Goal: Transaction & Acquisition: Register for event/course

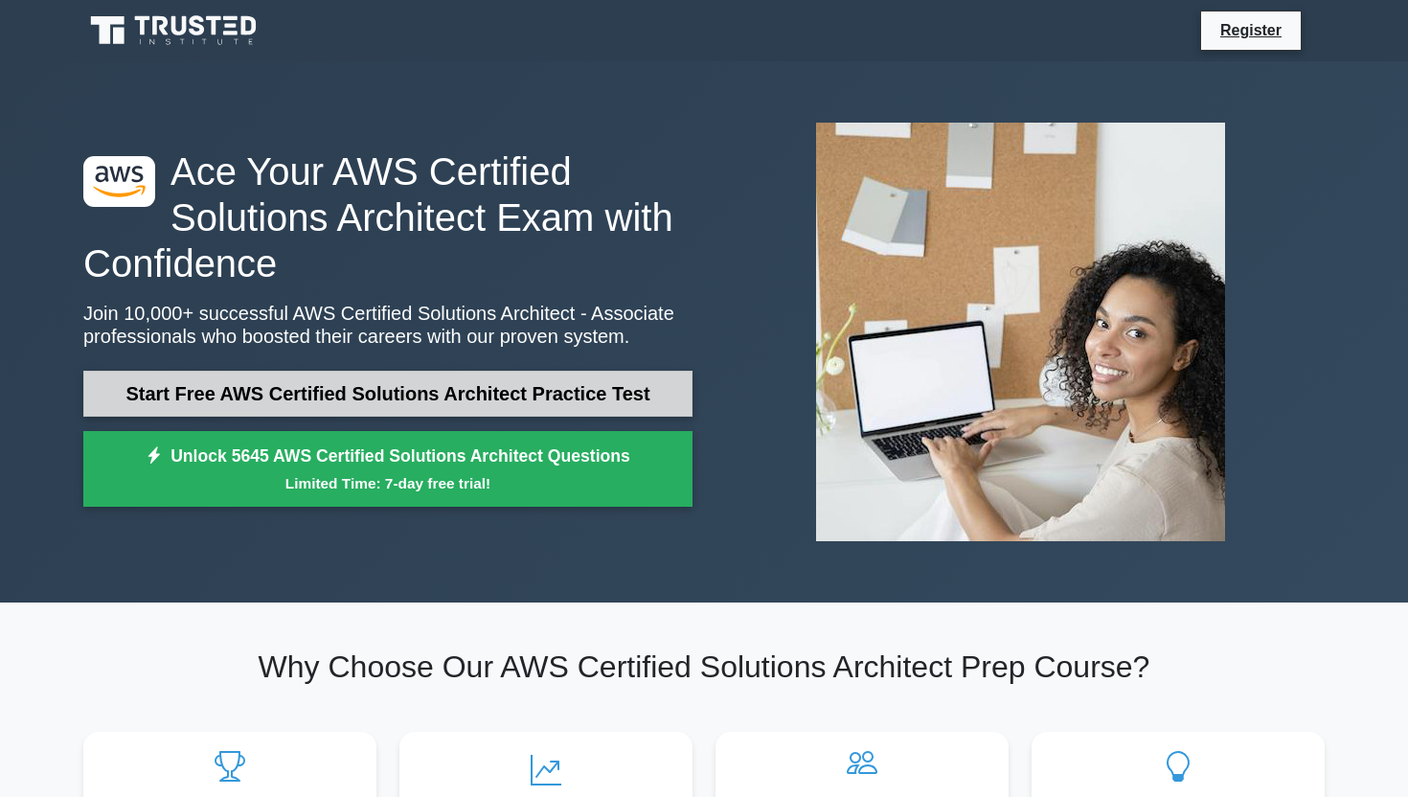
click at [551, 391] on link "Start Free AWS Certified Solutions Architect Practice Test" at bounding box center [387, 394] width 609 height 46
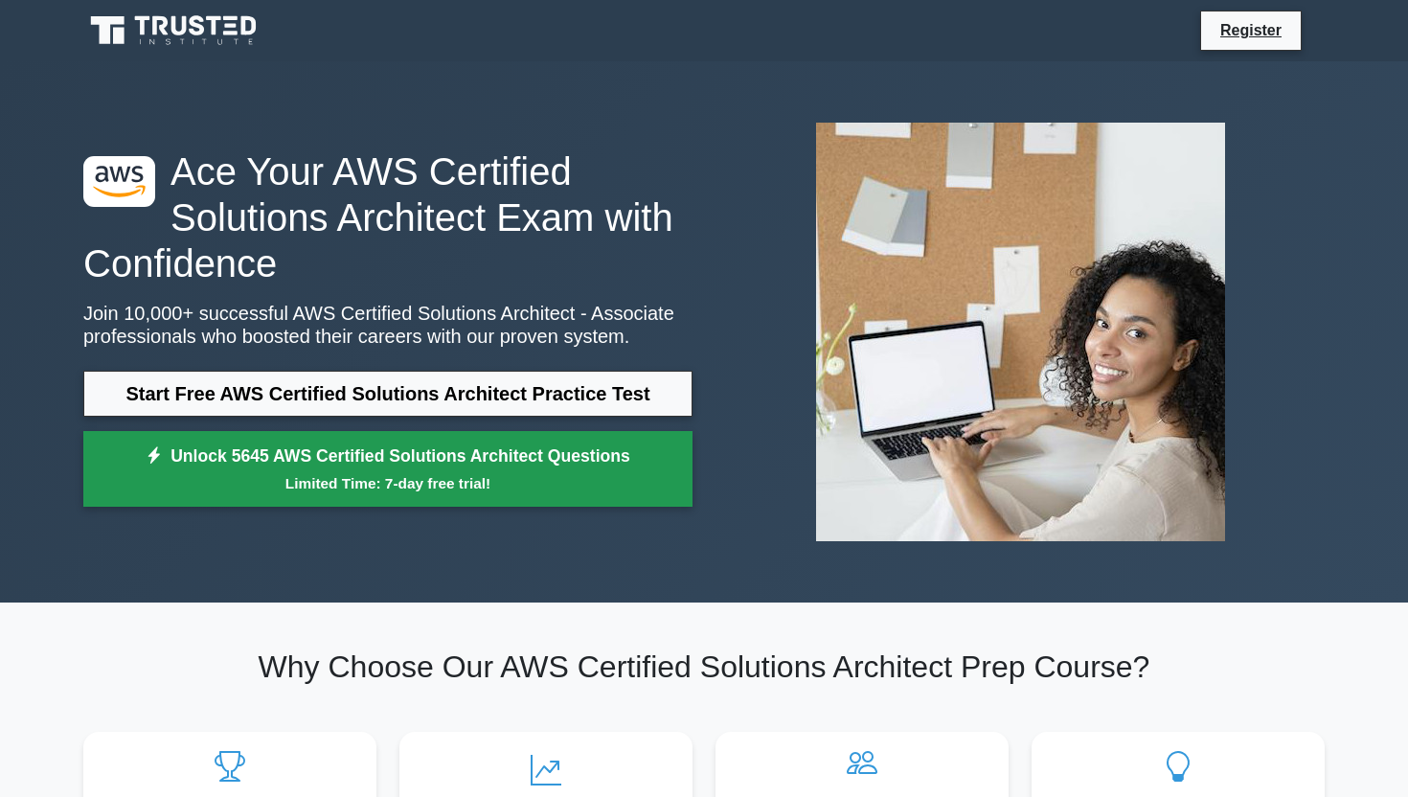
click at [433, 466] on link "Unlock 5645 AWS Certified Solutions Architect Questions Limited Time: 7-day fre…" at bounding box center [387, 469] width 609 height 77
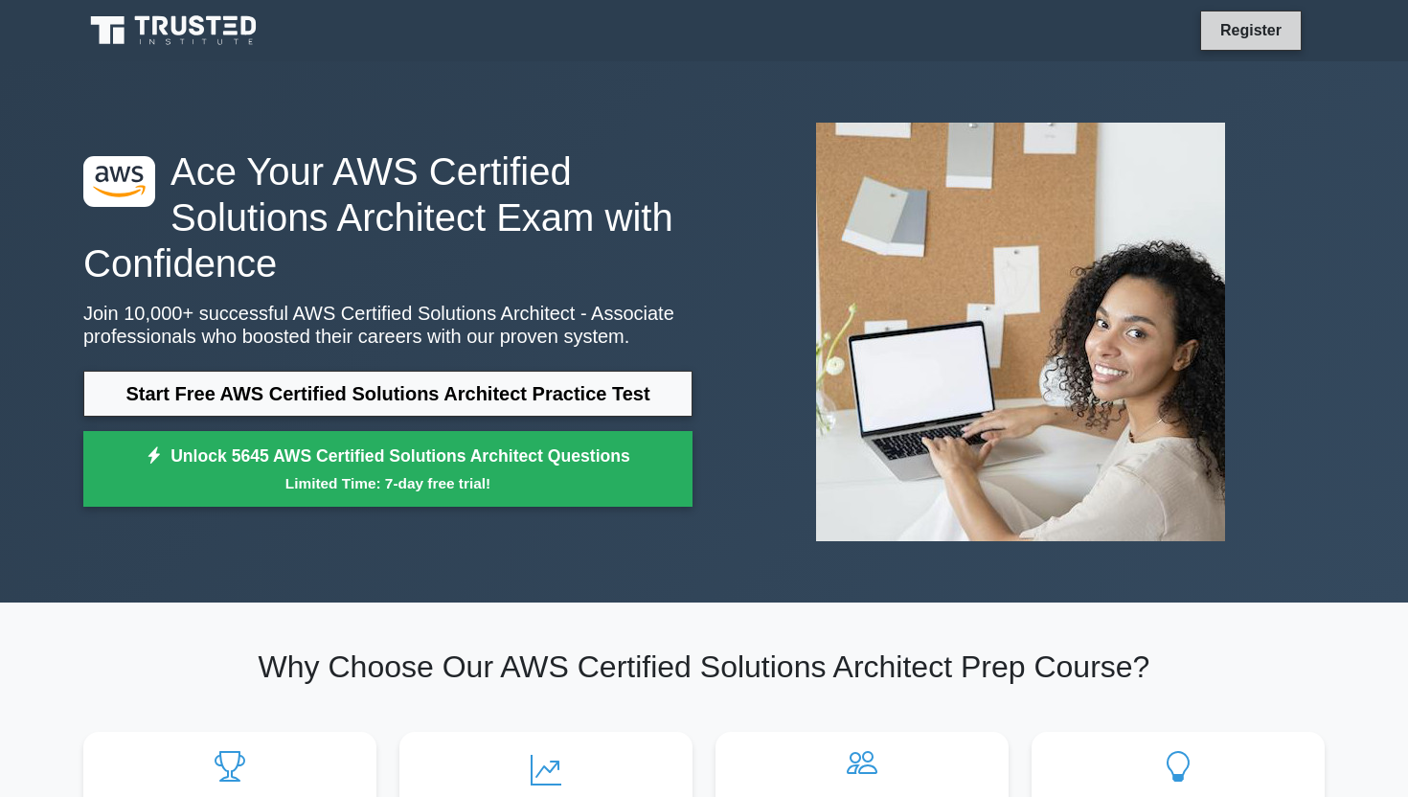
click at [1269, 18] on link "Register" at bounding box center [1250, 30] width 84 height 24
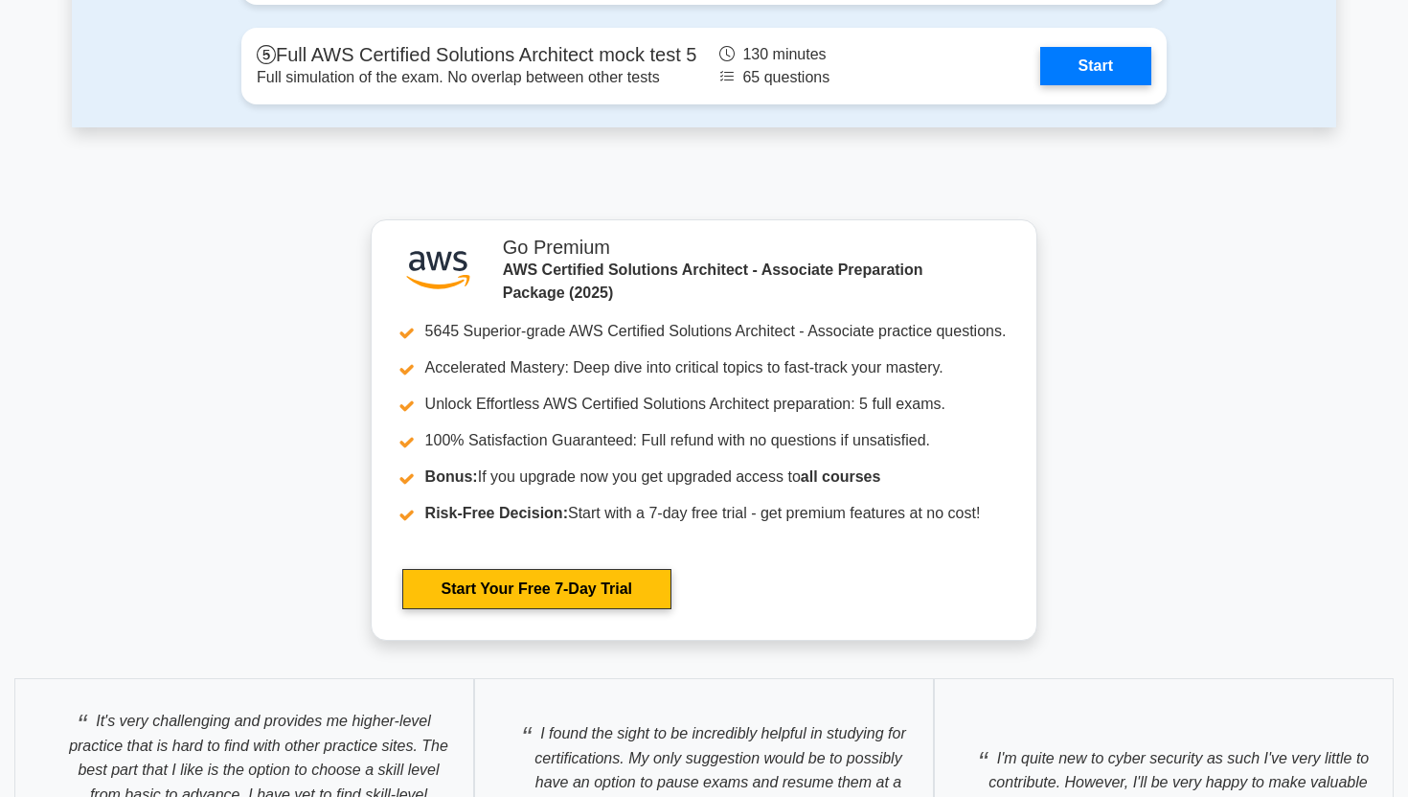
scroll to position [4906, 0]
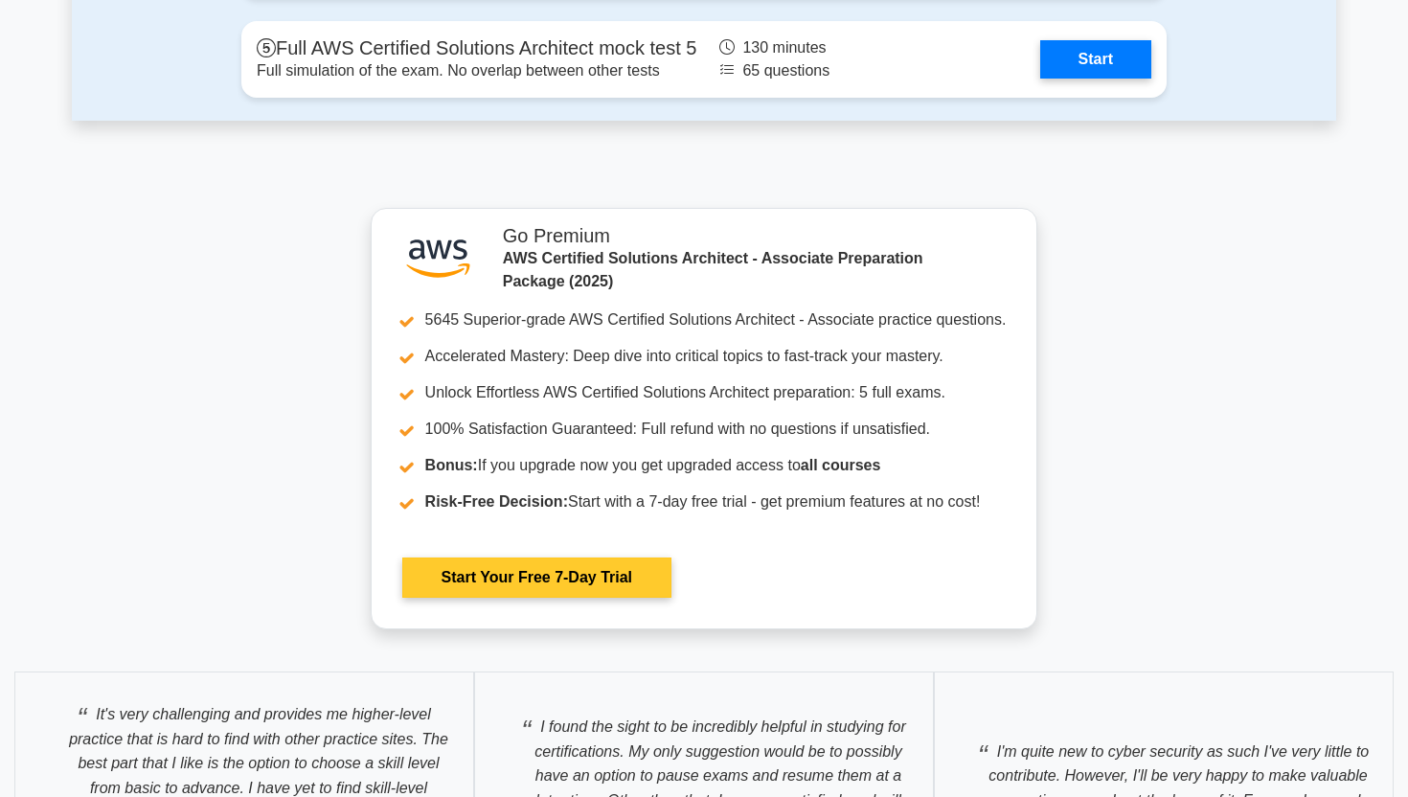
click at [614, 557] on link "Start Your Free 7-Day Trial" at bounding box center [536, 577] width 269 height 40
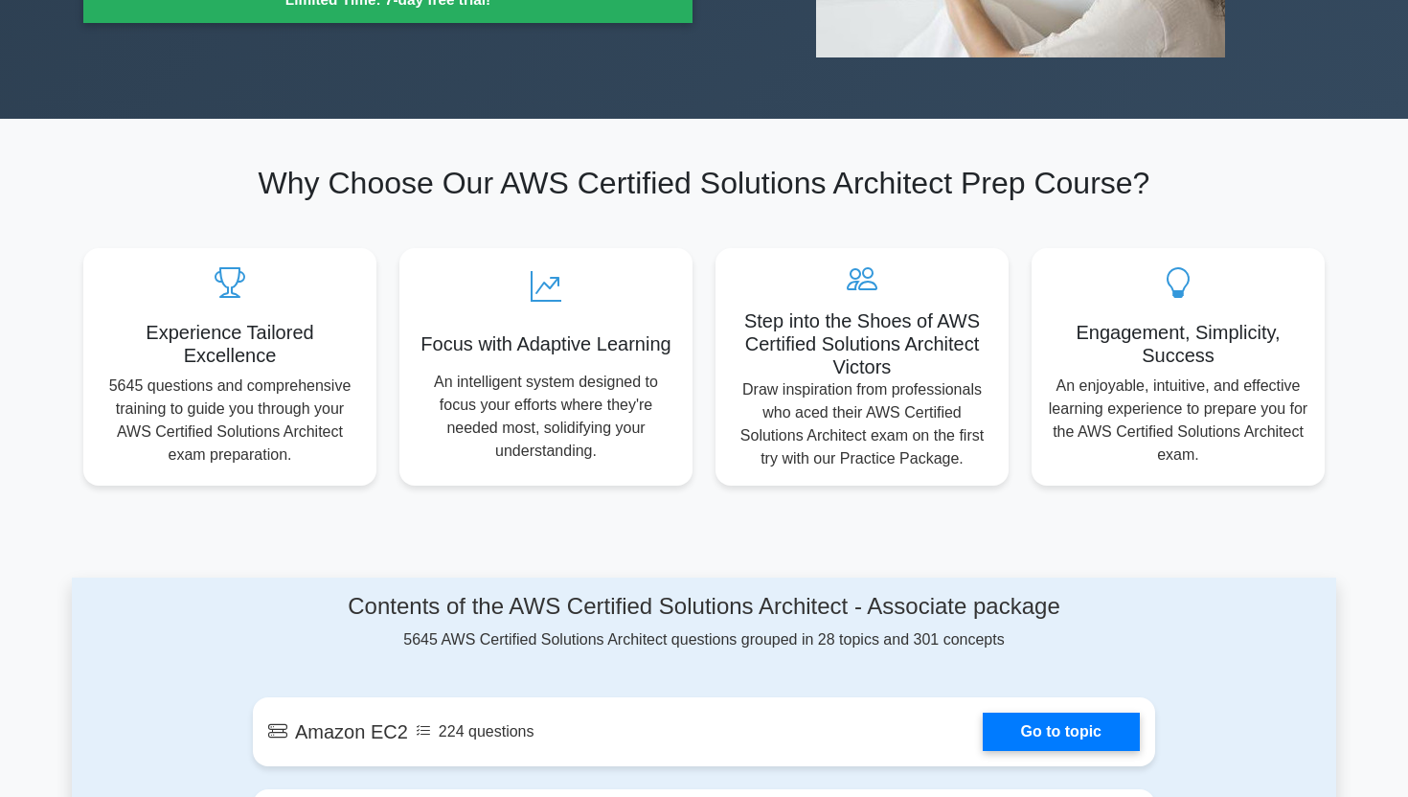
scroll to position [0, 0]
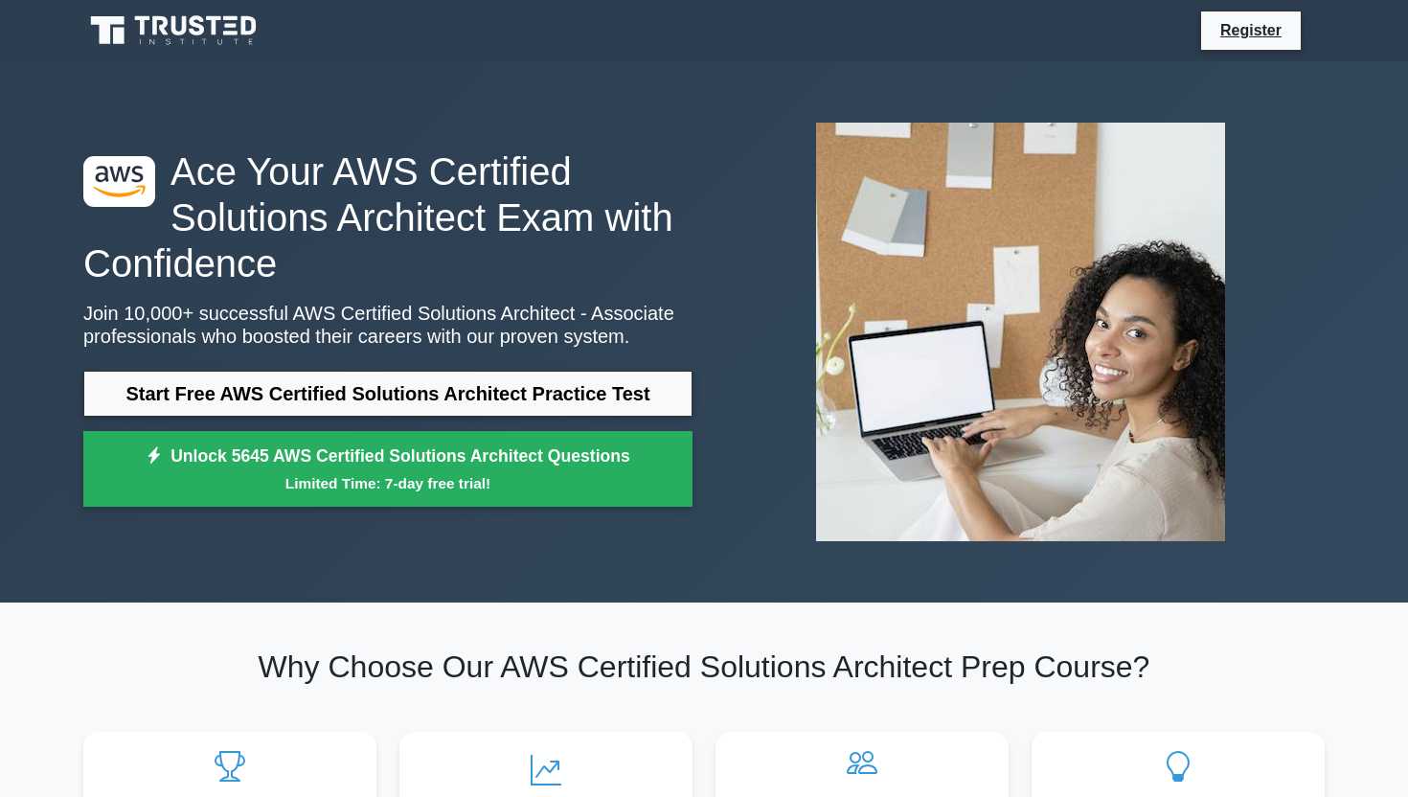
click at [220, 40] on icon at bounding box center [175, 30] width 184 height 36
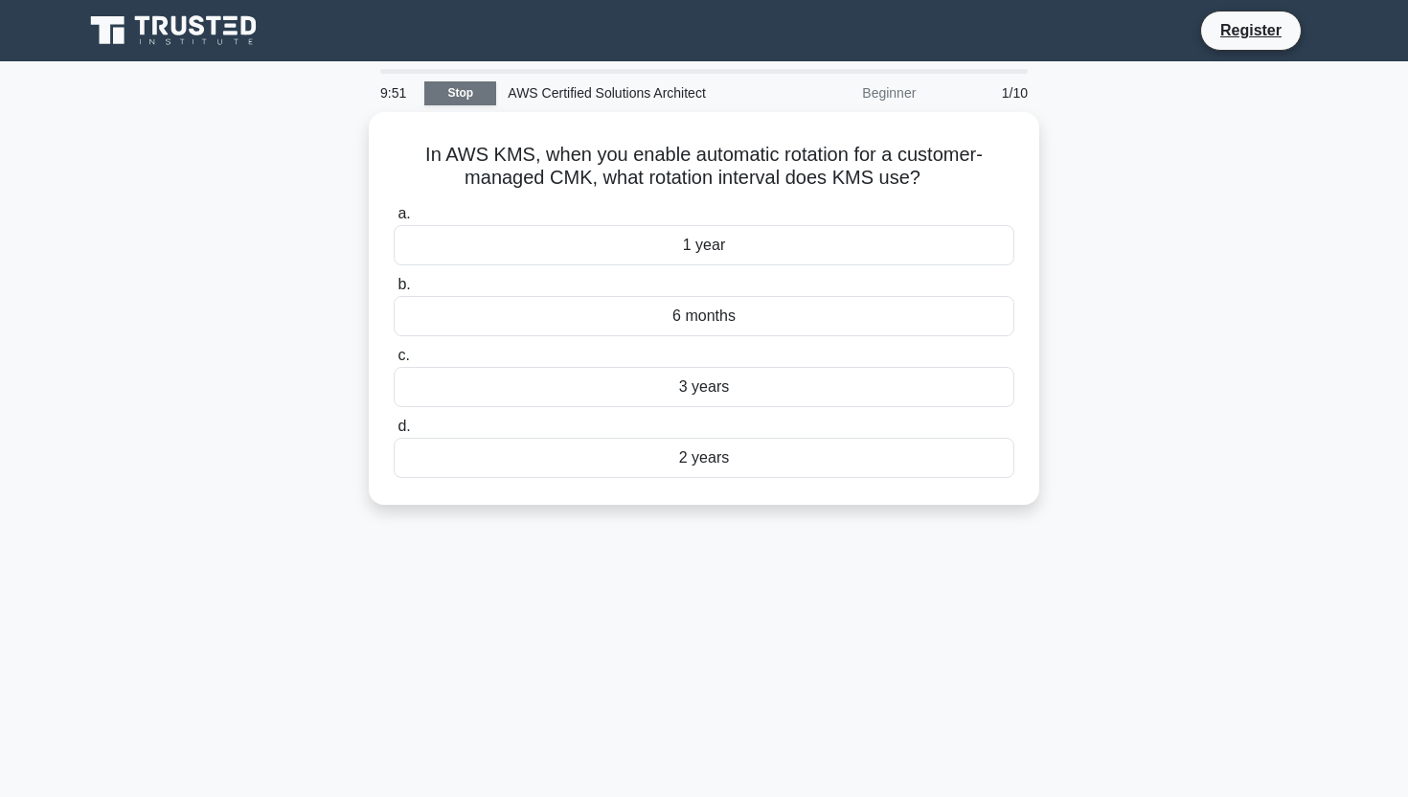
click at [471, 100] on link "Stop" at bounding box center [460, 93] width 72 height 24
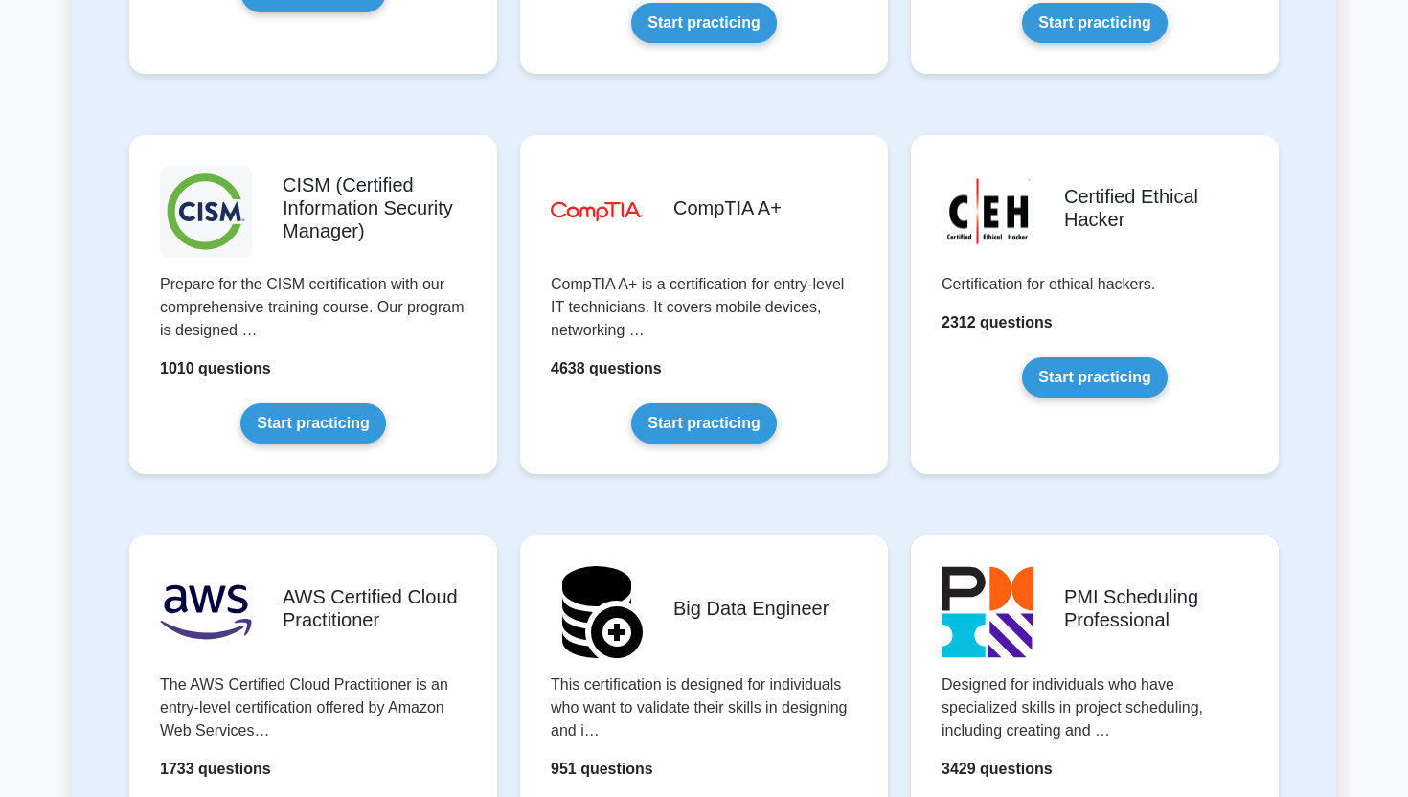
scroll to position [2714, 0]
